Goal: Manage account settings

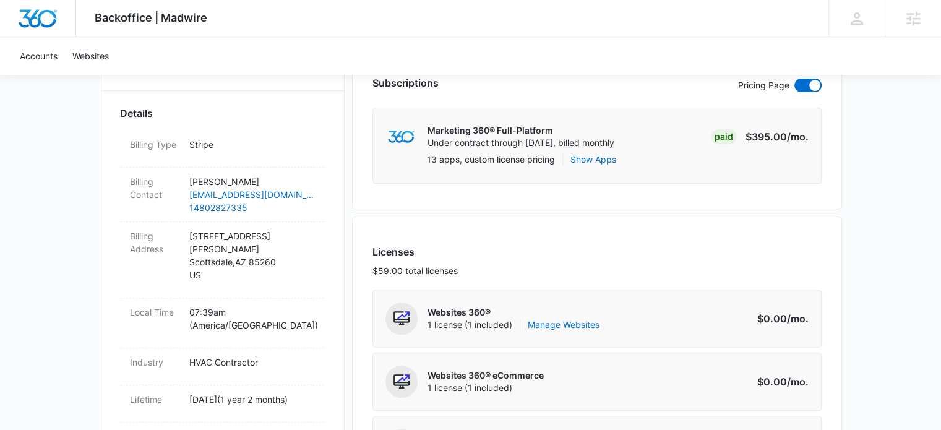
scroll to position [371, 0]
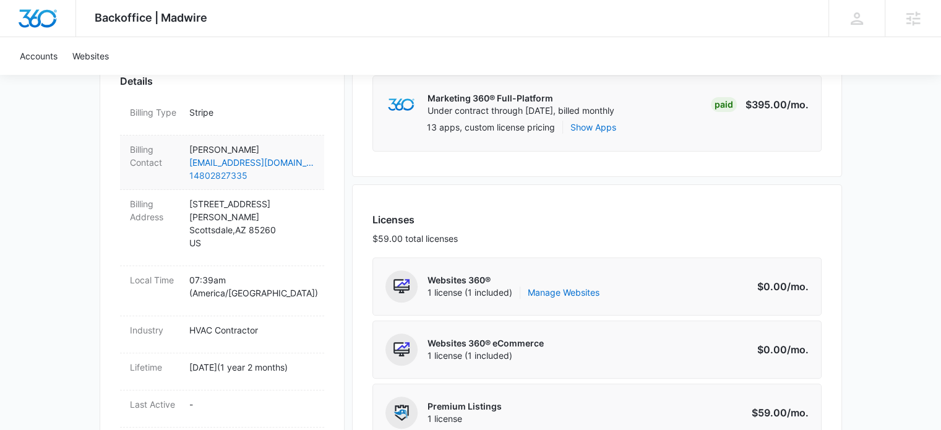
click at [263, 177] on link "14802827335" at bounding box center [251, 175] width 125 height 13
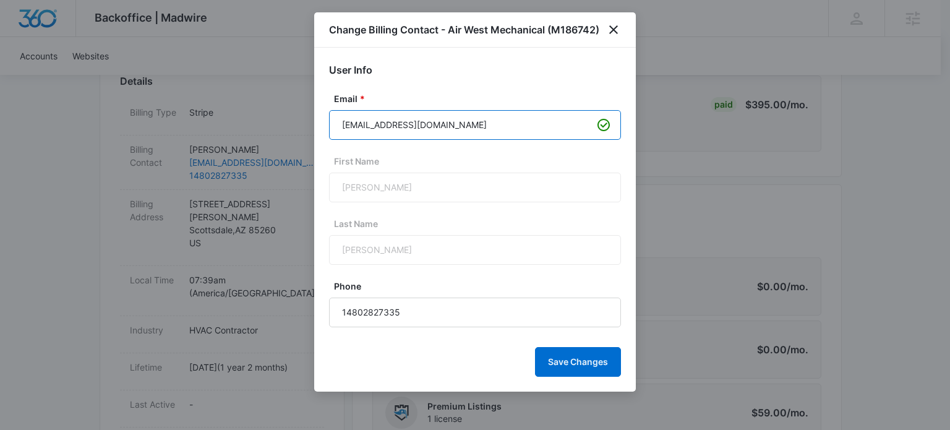
click at [456, 129] on input "tjbrauchler@gmail.com" at bounding box center [475, 125] width 292 height 30
paste input "sradom@awm.ca"
type input "sradom@awm.ca"
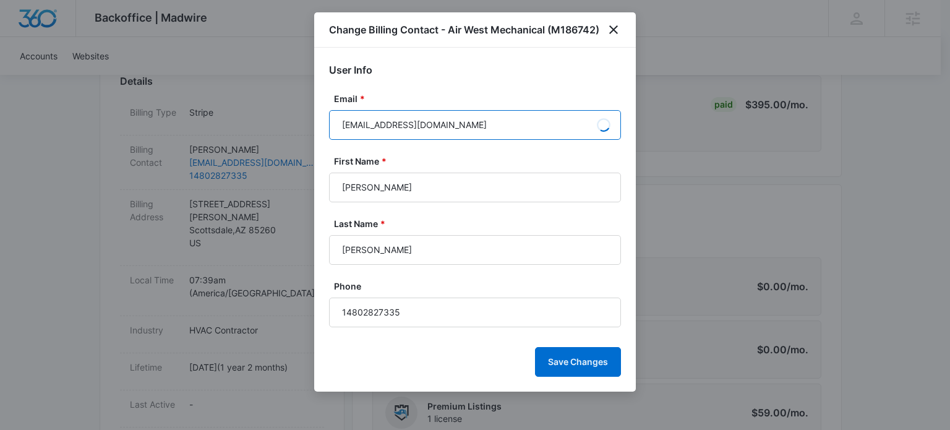
type input "Shawn"
type input "Radom"
type input "sradom@awm.ca"
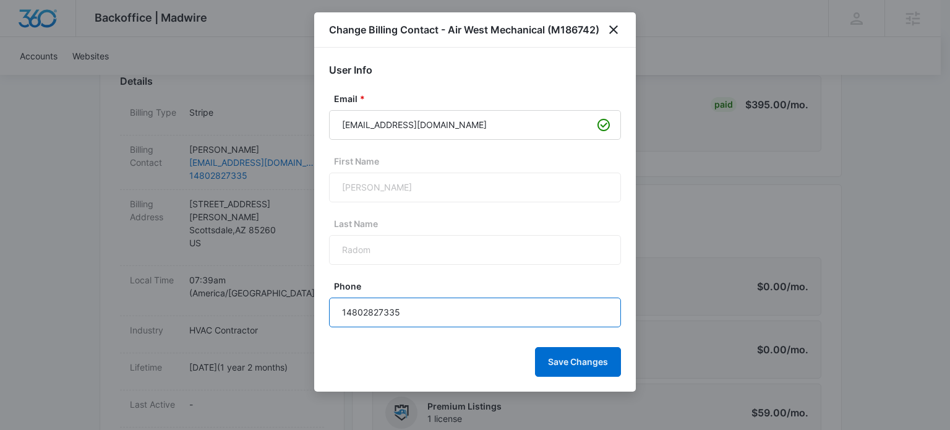
click at [414, 312] on input "14802827335" at bounding box center [475, 312] width 292 height 30
click at [388, 313] on input "Phone" at bounding box center [475, 312] width 292 height 30
paste input "(403) 399-8856"
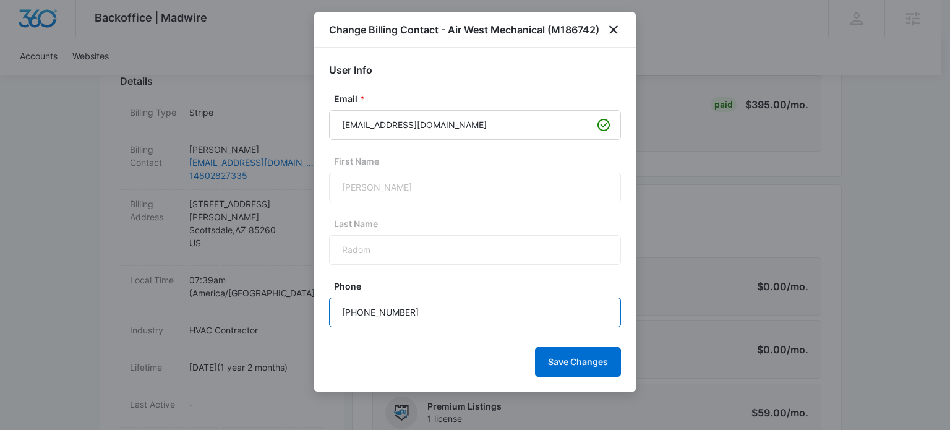
type input "(403) 399-8856"
click at [387, 182] on div "Shawn" at bounding box center [475, 188] width 292 height 30
click at [385, 192] on div "Shawn" at bounding box center [475, 188] width 292 height 30
click at [578, 359] on button "Save Changes" at bounding box center [578, 362] width 86 height 30
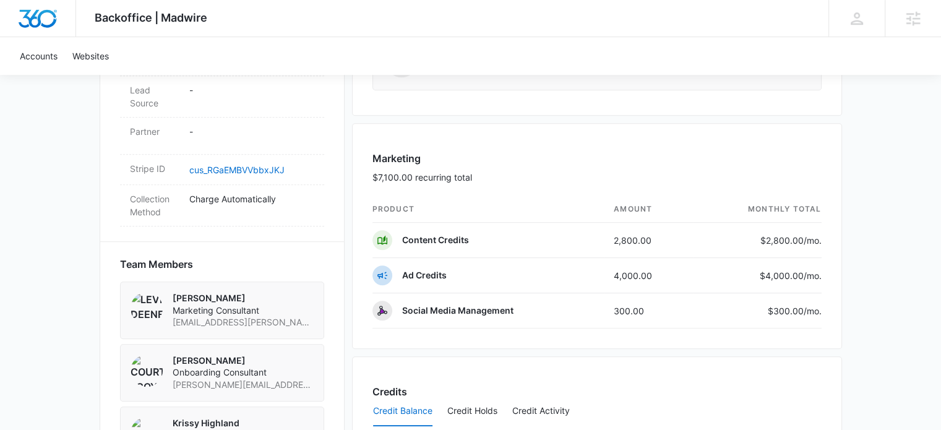
scroll to position [804, 0]
